Goal: Transaction & Acquisition: Purchase product/service

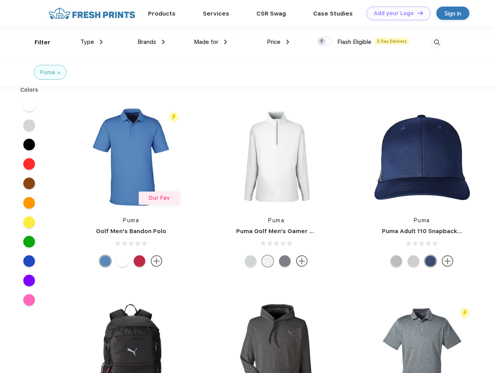
scroll to position [0, 0]
click at [396, 13] on link "Add your Logo Design Tool" at bounding box center [399, 14] width 64 height 14
click at [0, 0] on div "Design Tool" at bounding box center [0, 0] width 0 height 0
click at [417, 13] on link "Add your Logo Design Tool" at bounding box center [399, 14] width 64 height 14
click at [37, 42] on div "Filter" at bounding box center [43, 42] width 16 height 9
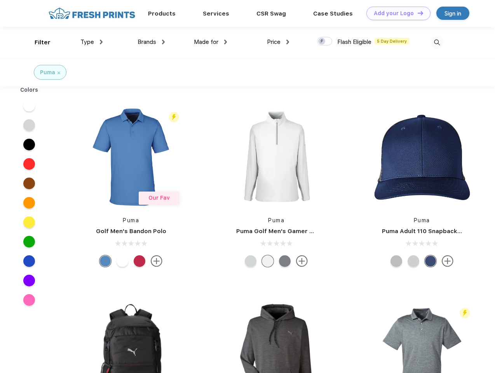
click at [92, 42] on span "Type" at bounding box center [87, 41] width 14 height 7
click at [151, 42] on span "Brands" at bounding box center [147, 41] width 19 height 7
click at [211, 42] on span "Made for" at bounding box center [206, 41] width 24 height 7
click at [278, 42] on span "Price" at bounding box center [274, 41] width 14 height 7
click at [325, 42] on div at bounding box center [324, 41] width 15 height 9
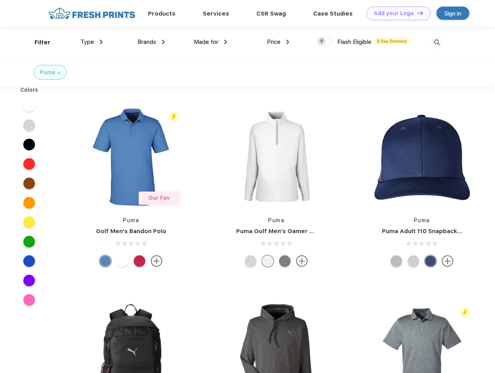
click at [322, 42] on input "checkbox" at bounding box center [319, 39] width 5 height 5
click at [437, 42] on img at bounding box center [437, 42] width 13 height 13
